Goal: Task Accomplishment & Management: Manage account settings

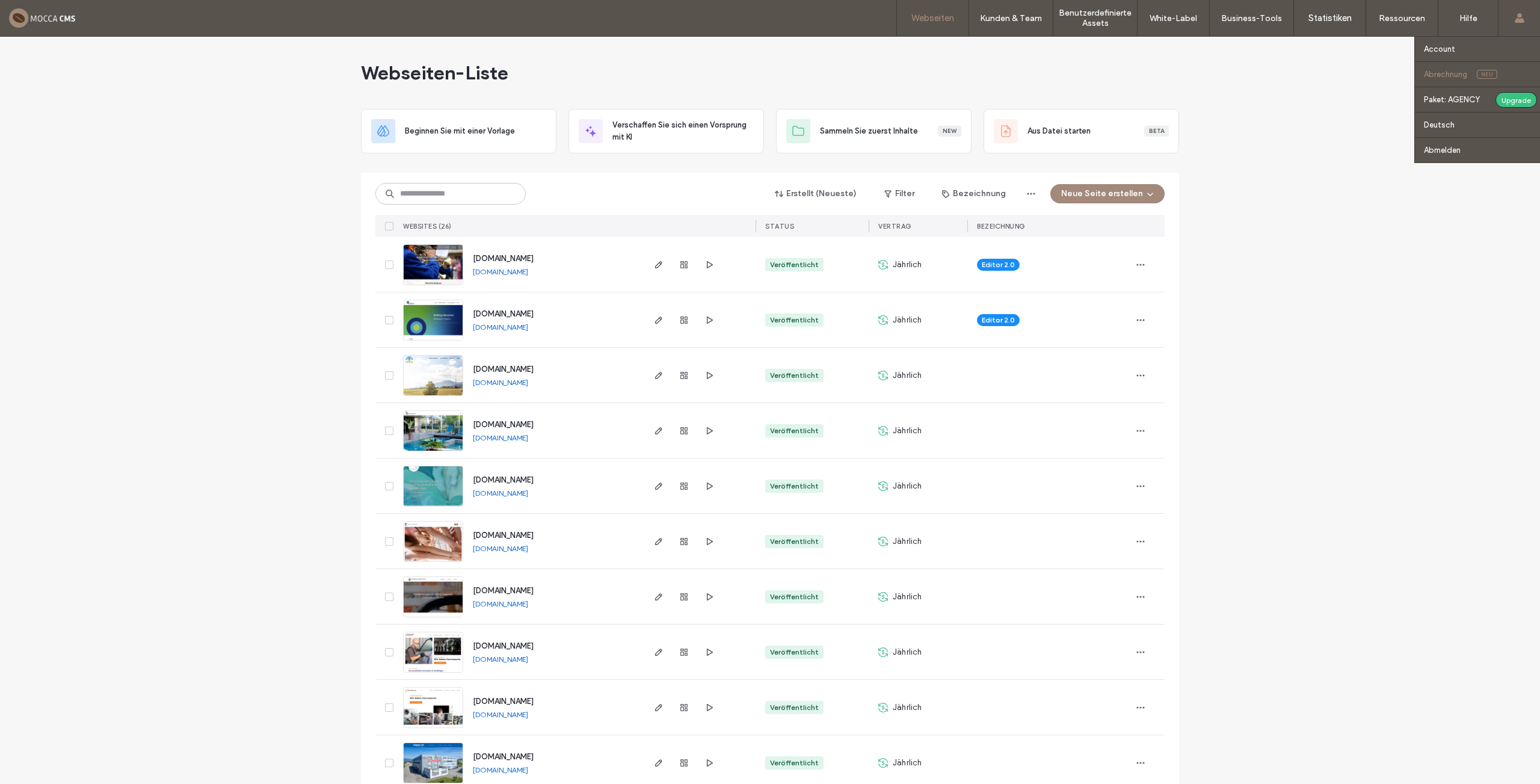
click at [1437, 73] on label "Abrechnung" at bounding box center [1445, 74] width 43 height 9
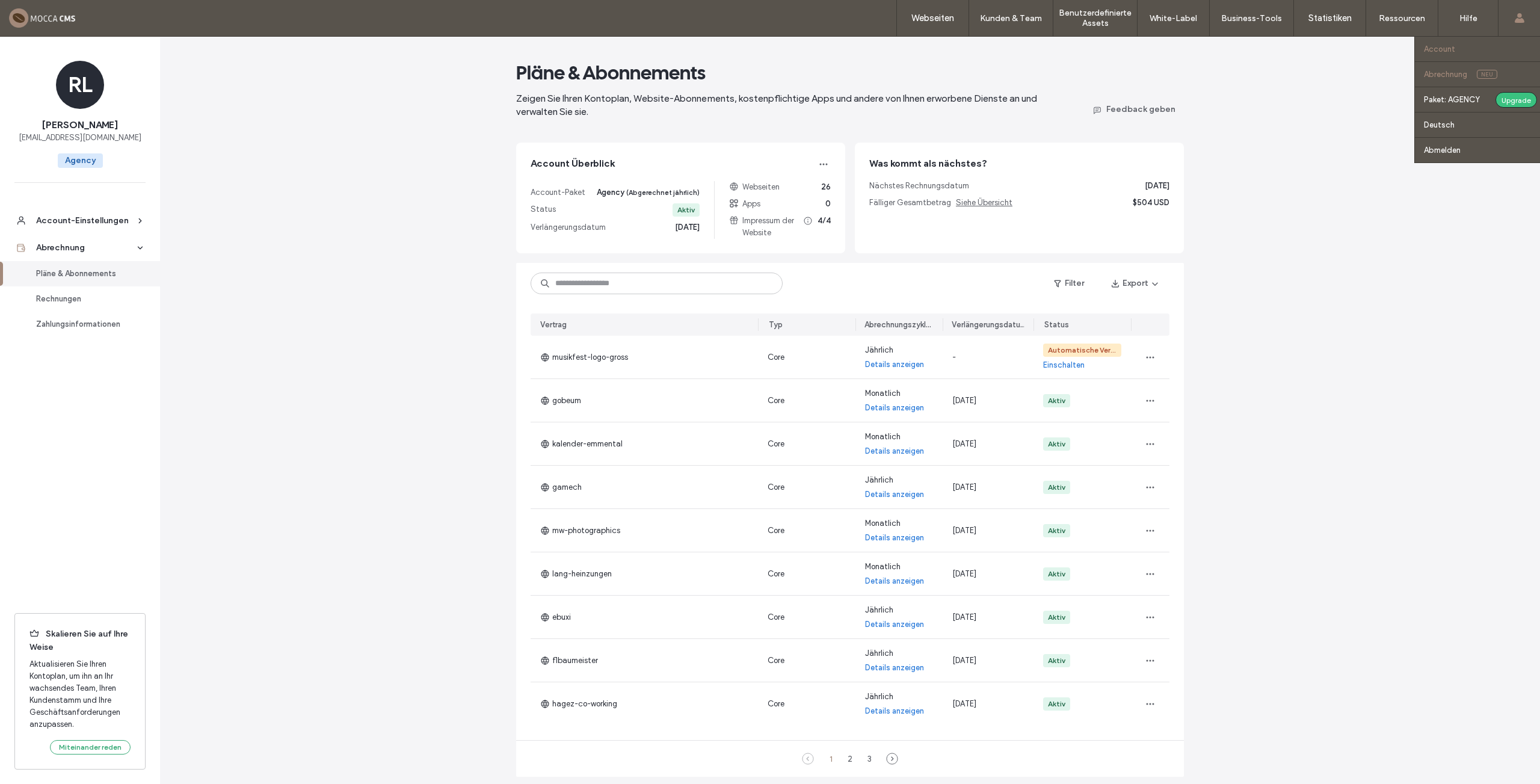
click at [1439, 50] on label "Account" at bounding box center [1440, 49] width 31 height 9
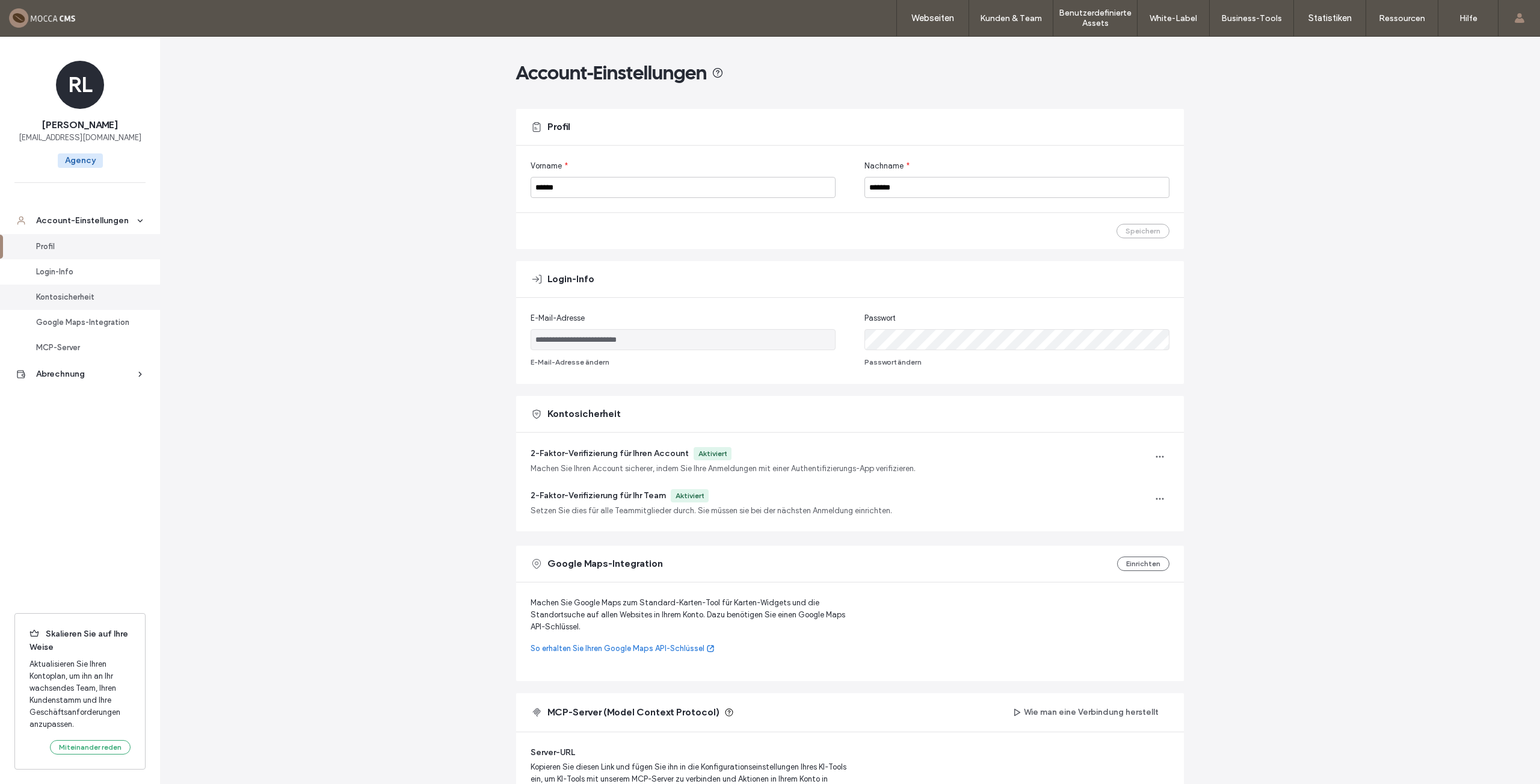
click at [72, 295] on div "Kontosicherheit" at bounding box center [85, 297] width 98 height 12
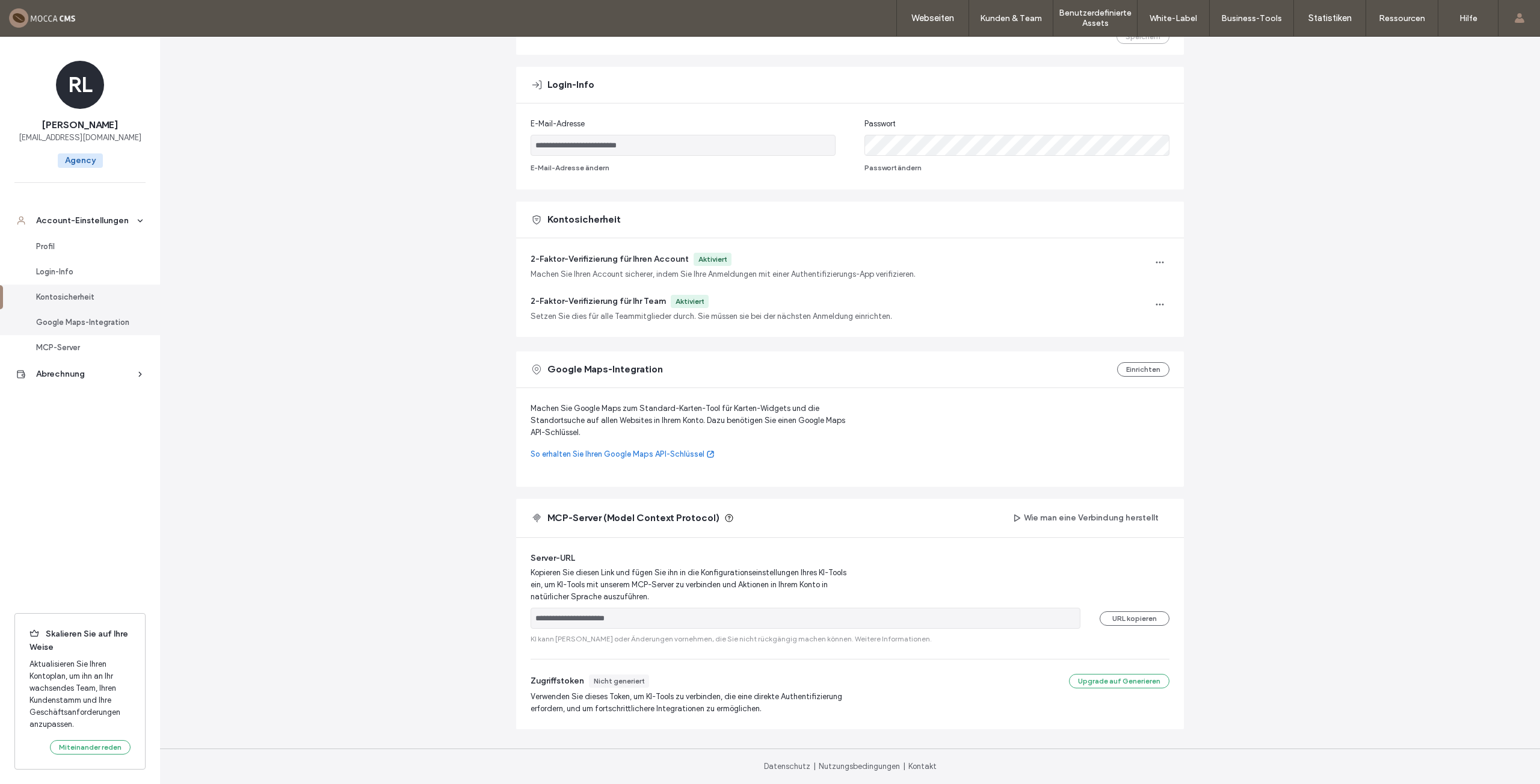
scroll to position [194, 0]
click at [72, 374] on div "Abrechnung" at bounding box center [85, 373] width 98 height 12
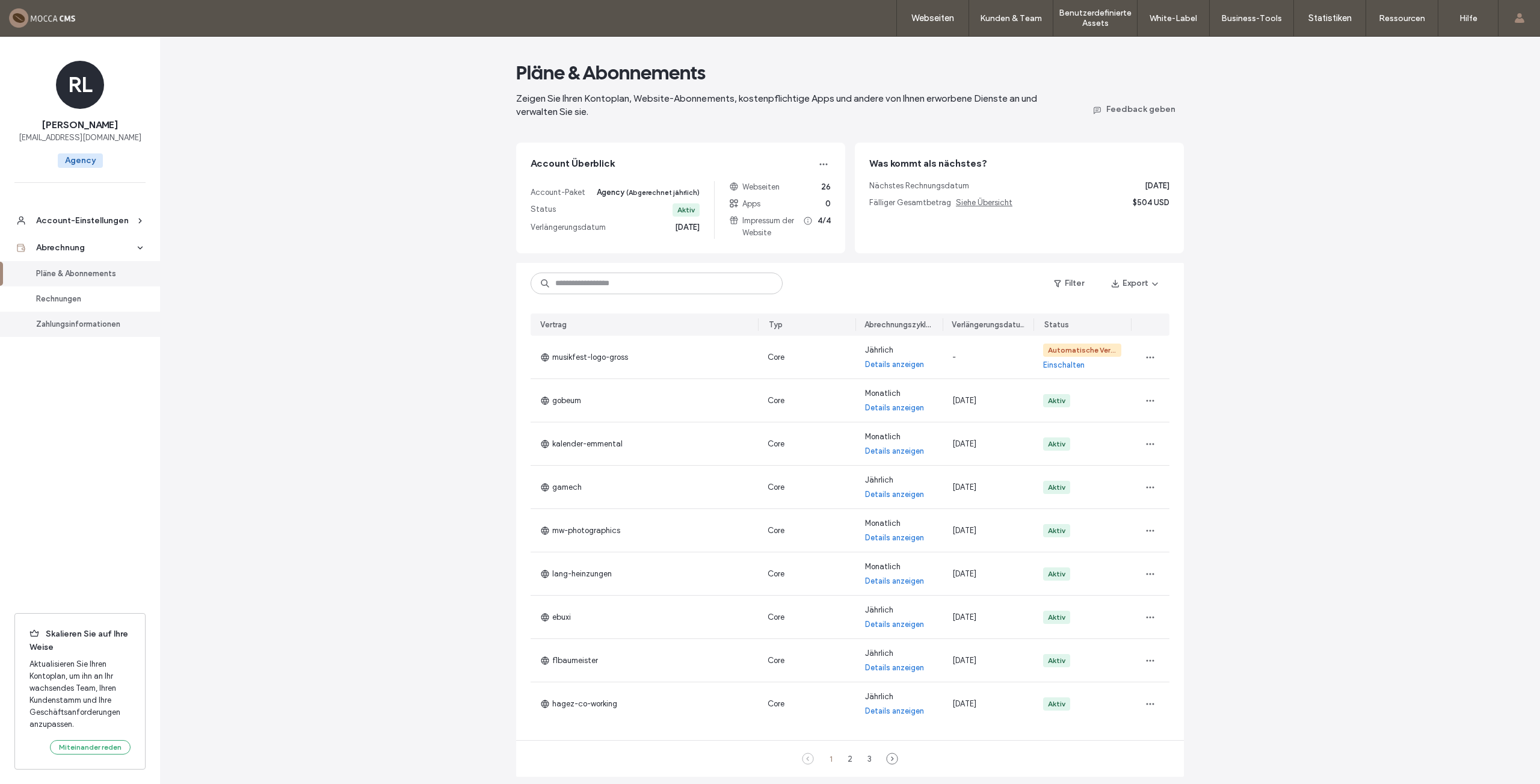
click at [81, 322] on div "Zahlungsinformationen" at bounding box center [85, 324] width 98 height 12
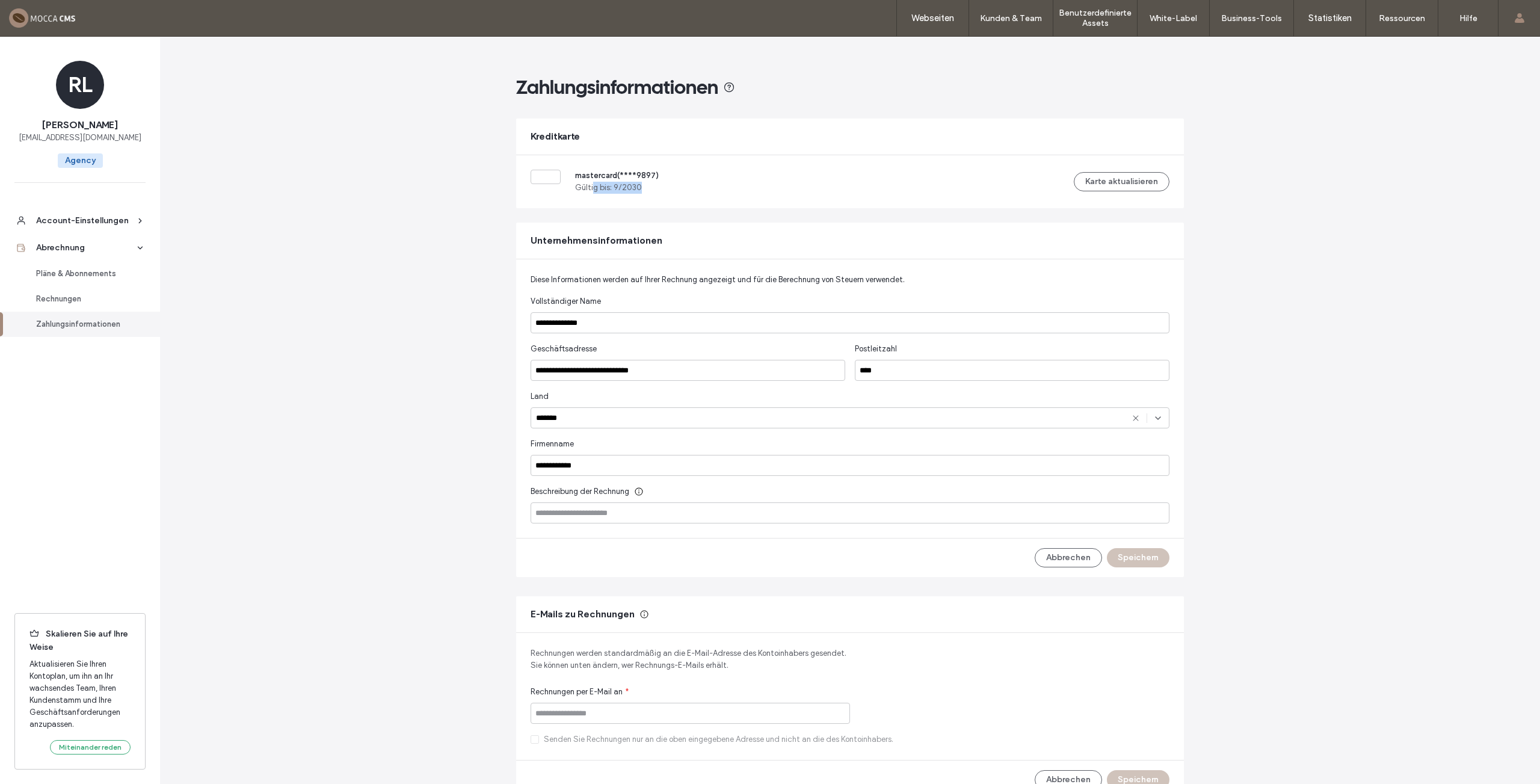
drag, startPoint x: 588, startPoint y: 190, endPoint x: 676, endPoint y: 190, distance: 88.0
click at [676, 190] on div "mastercard (**** 9897 ) Gültig bis: 9 / 2030 Karte aktualisieren" at bounding box center [850, 182] width 667 height 53
